Goal: Find specific page/section: Find specific page/section

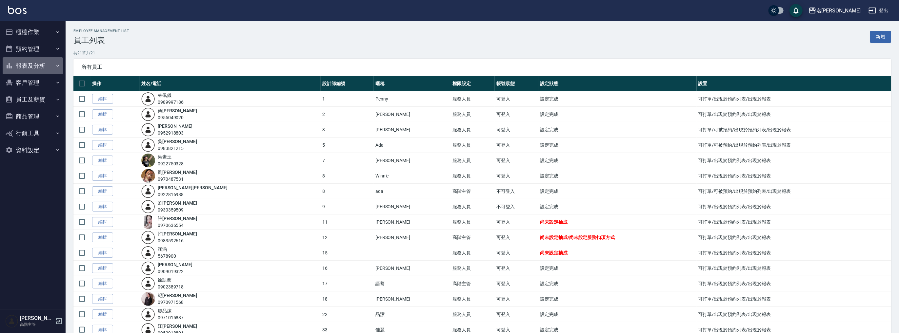
click at [35, 63] on button "報表及分析" at bounding box center [33, 65] width 60 height 17
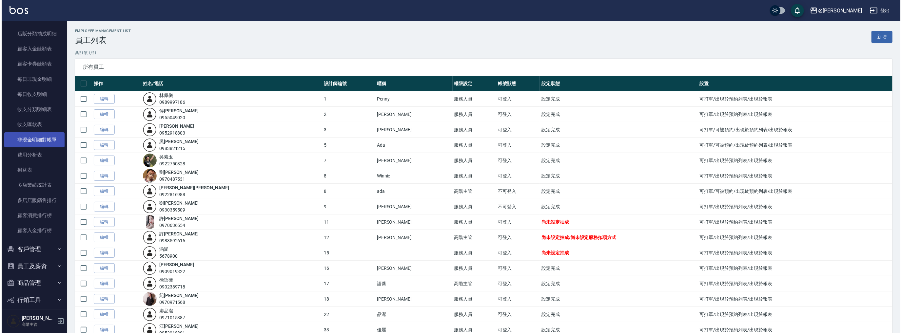
scroll to position [514, 0]
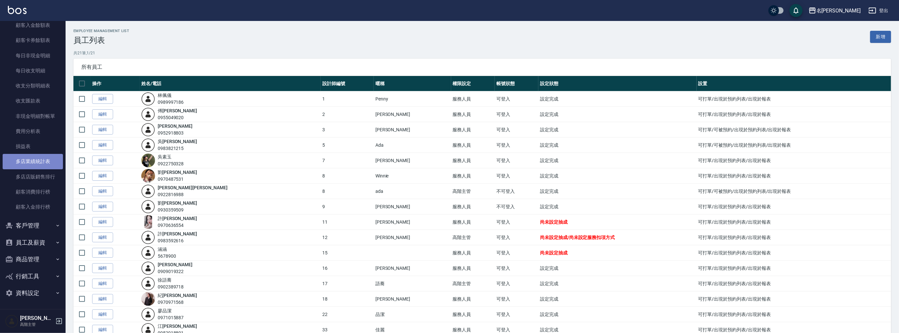
click at [37, 159] on link "多店業績統計表" at bounding box center [33, 161] width 60 height 15
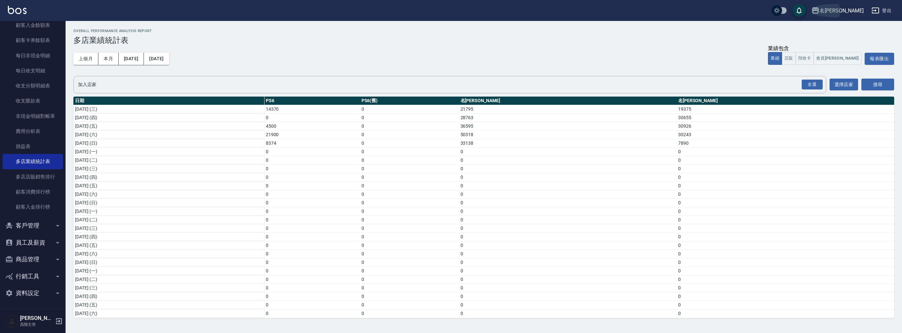
click at [854, 12] on div "名[PERSON_NAME]" at bounding box center [842, 11] width 44 height 8
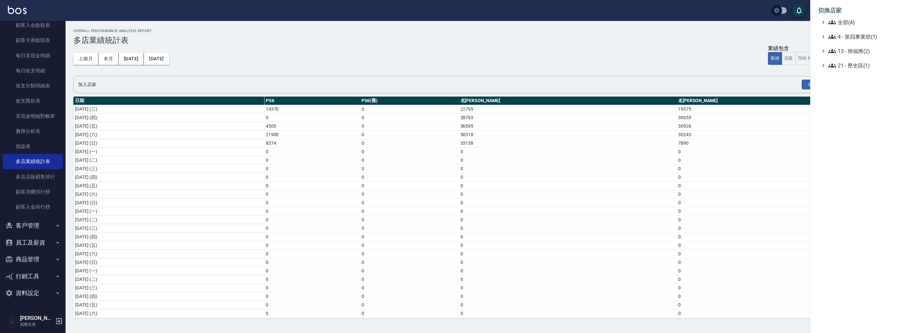
drag, startPoint x: 430, startPoint y: 39, endPoint x: 190, endPoint y: 59, distance: 240.8
click at [427, 39] on div at bounding box center [451, 166] width 902 height 333
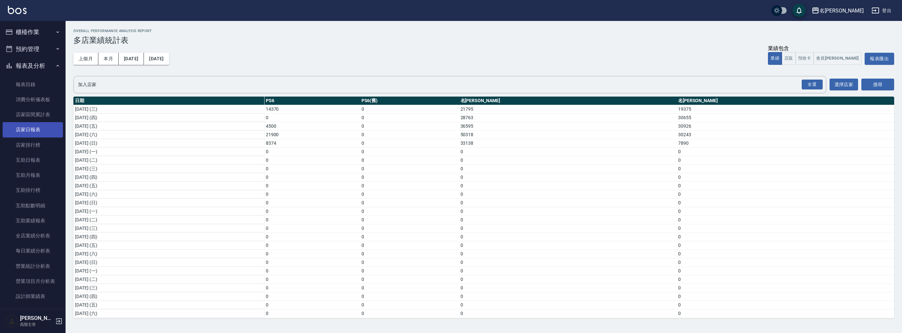
click at [41, 127] on link "店家日報表" at bounding box center [33, 129] width 60 height 15
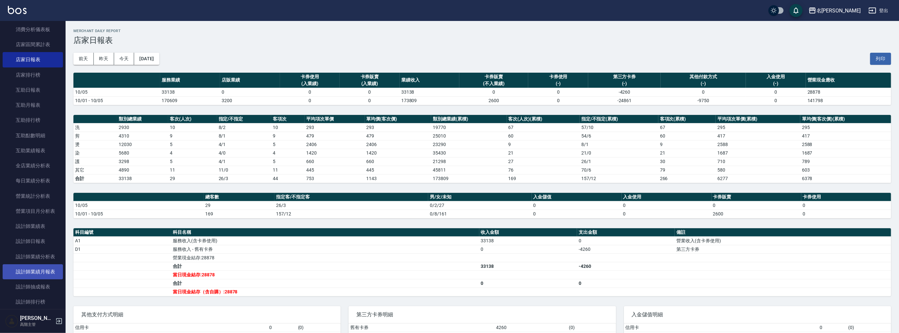
scroll to position [122, 0]
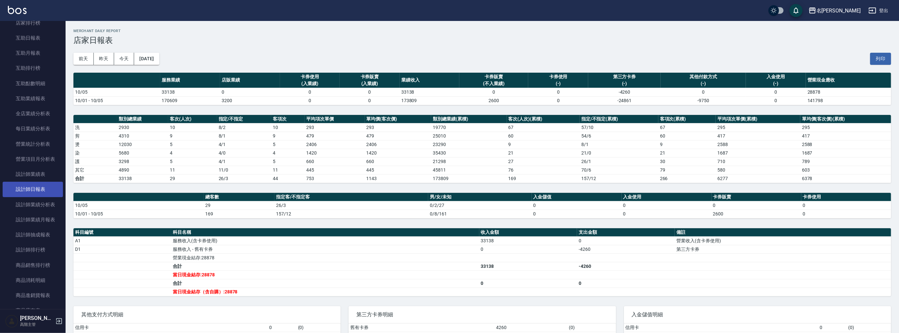
click at [41, 186] on link "設計師日報表" at bounding box center [33, 189] width 60 height 15
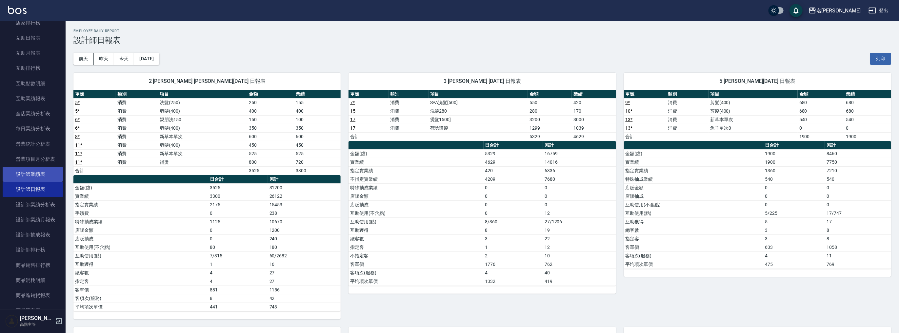
click at [40, 174] on link "設計師業績表" at bounding box center [33, 174] width 60 height 15
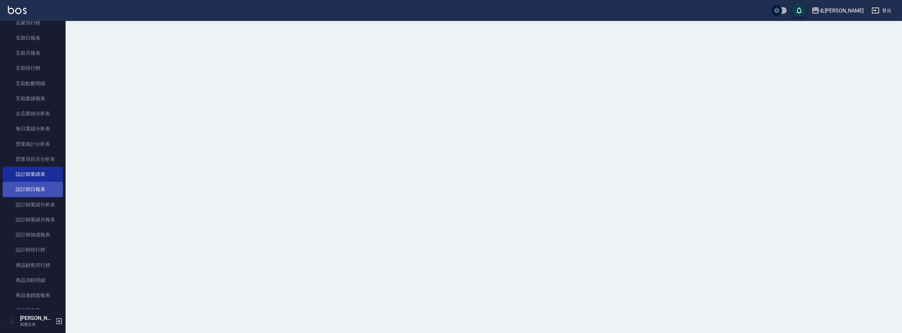
click at [40, 190] on link "設計師日報表" at bounding box center [33, 189] width 60 height 15
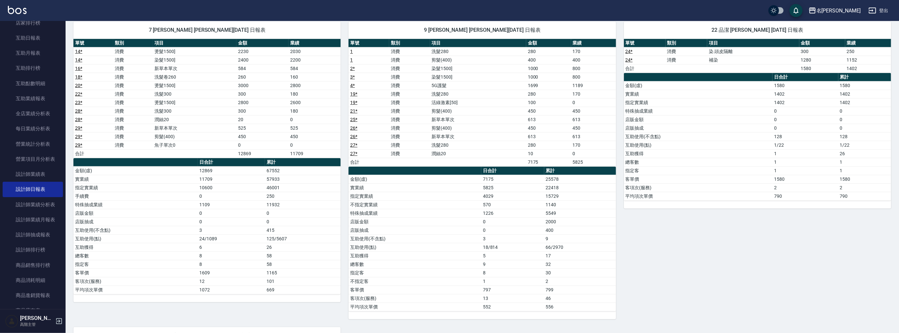
scroll to position [481, 0]
